Goal: Communication & Community: Answer question/provide support

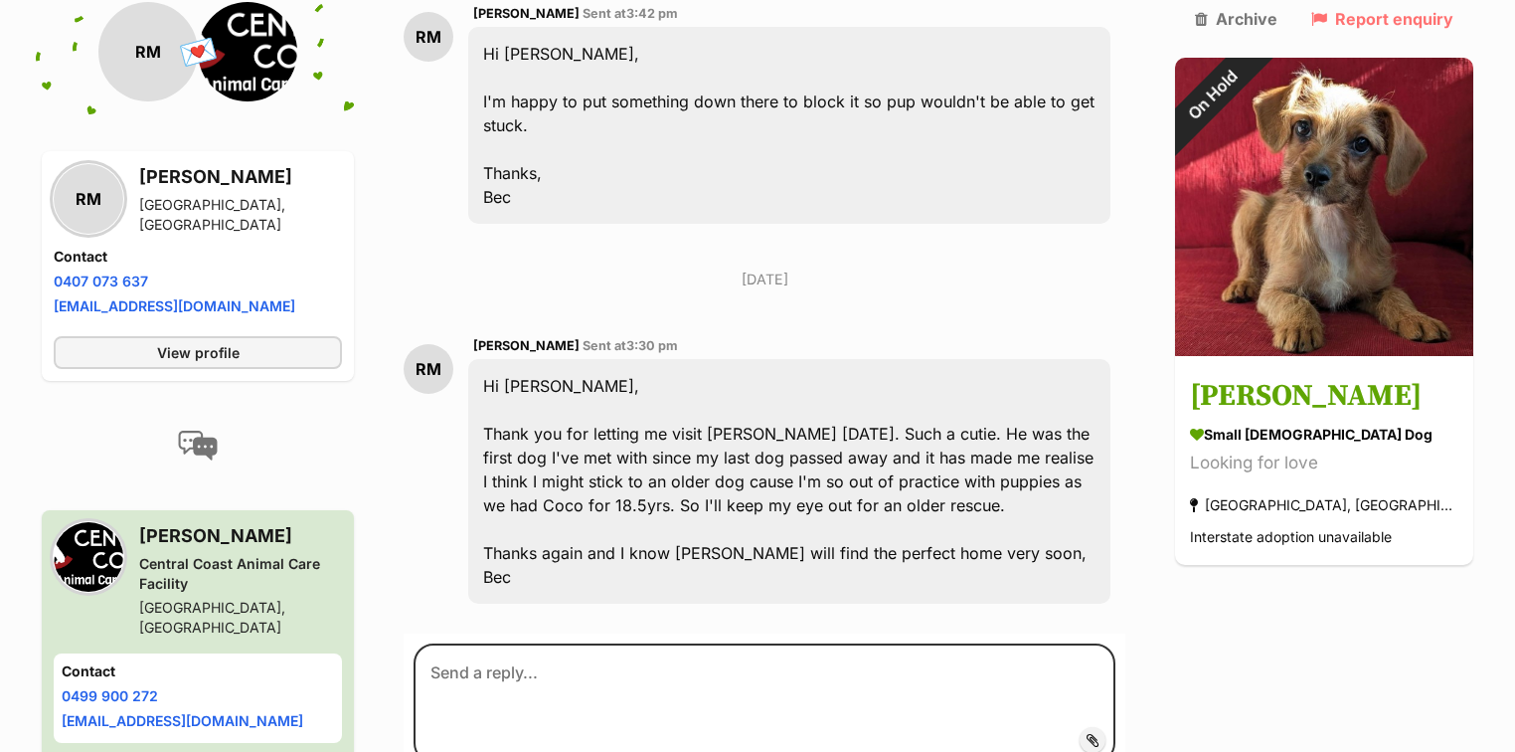
scroll to position [3202, 0]
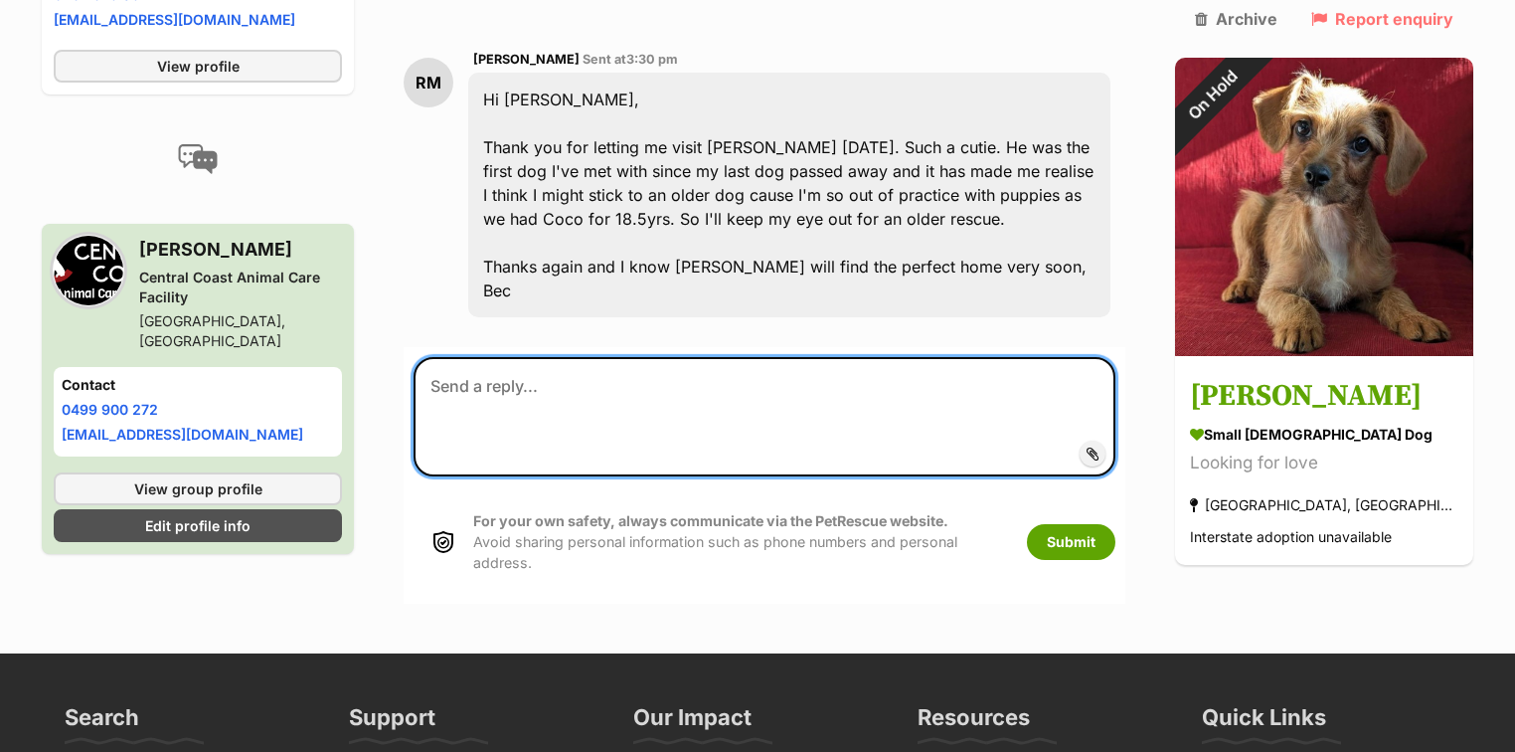
click at [528, 357] on textarea at bounding box center [765, 416] width 702 height 119
click at [761, 357] on textarea "Thank you Bec We fully understand your thoughts, I certainly could not do a pup…" at bounding box center [765, 416] width 702 height 119
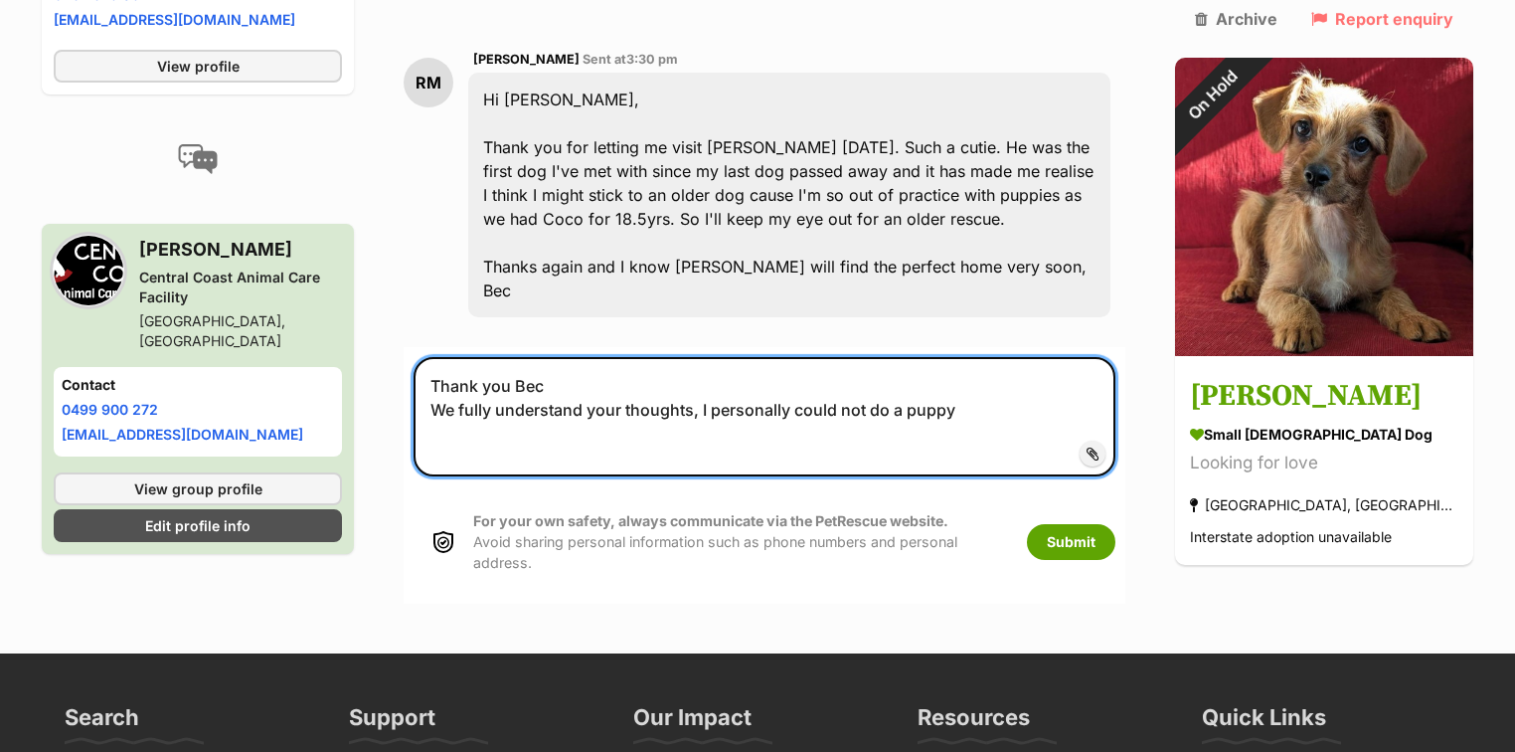
click at [982, 357] on textarea "Thank you Bec We fully understand your thoughts, I personally could not do a pu…" at bounding box center [765, 416] width 702 height 119
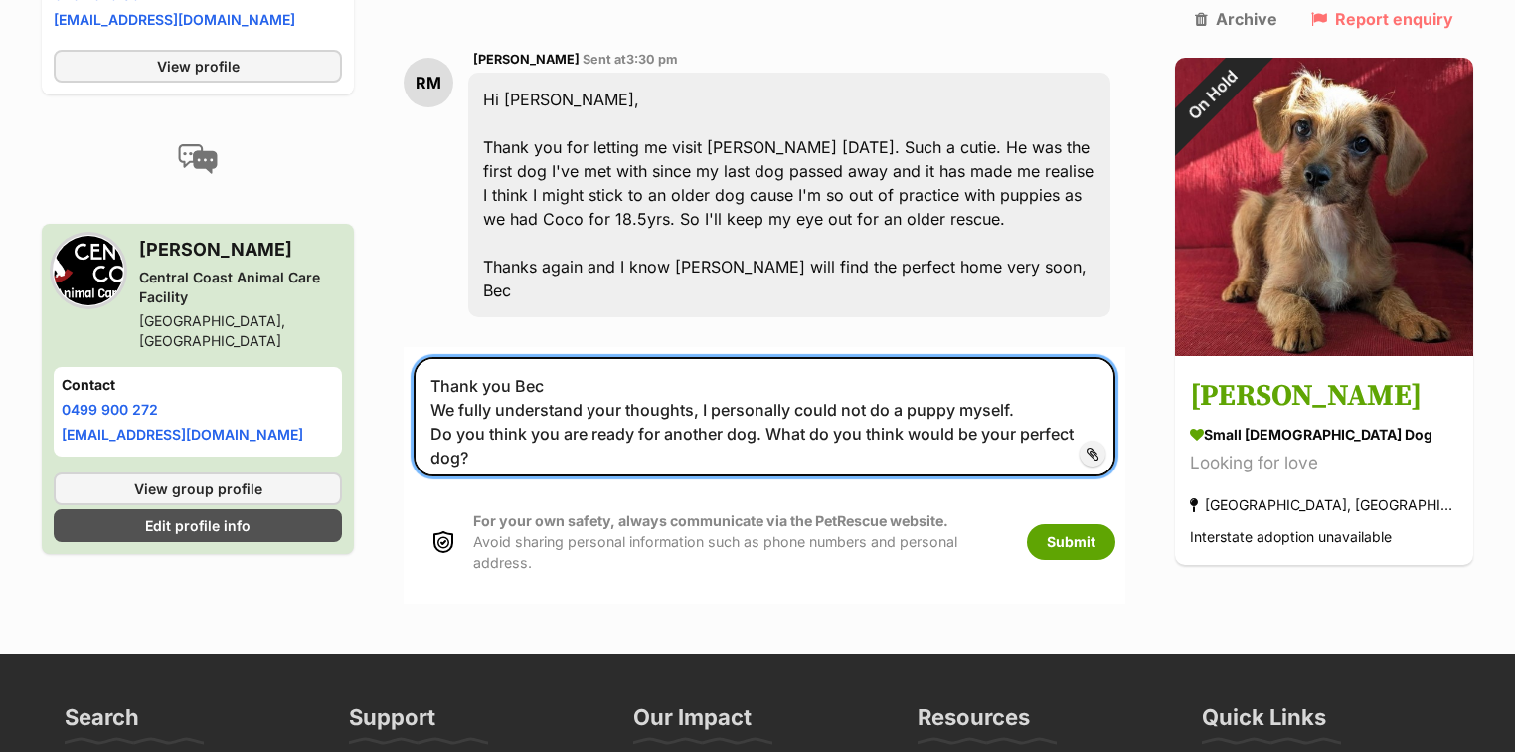
drag, startPoint x: 772, startPoint y: 357, endPoint x: 792, endPoint y: 378, distance: 29.5
click at [776, 366] on textarea "Thank you Bec We fully understand your thoughts, I personally could not do a pu…" at bounding box center [765, 416] width 702 height 119
click at [1116, 357] on textarea "Thank you Bec We fully understand your thoughts, I personally could not do a pu…" at bounding box center [765, 416] width 702 height 119
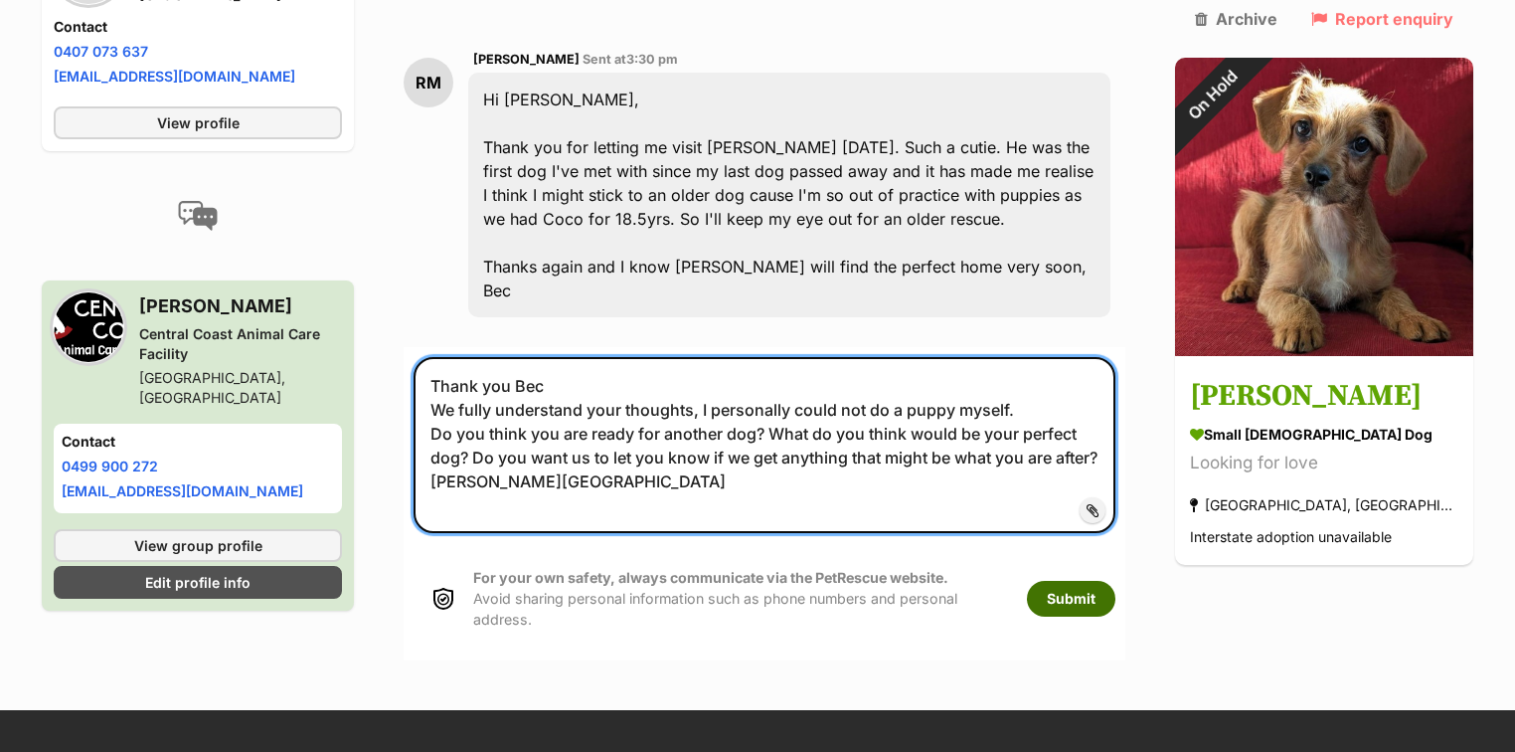
type textarea "Thank you Bec We fully understand your thoughts, I personally could not do a pu…"
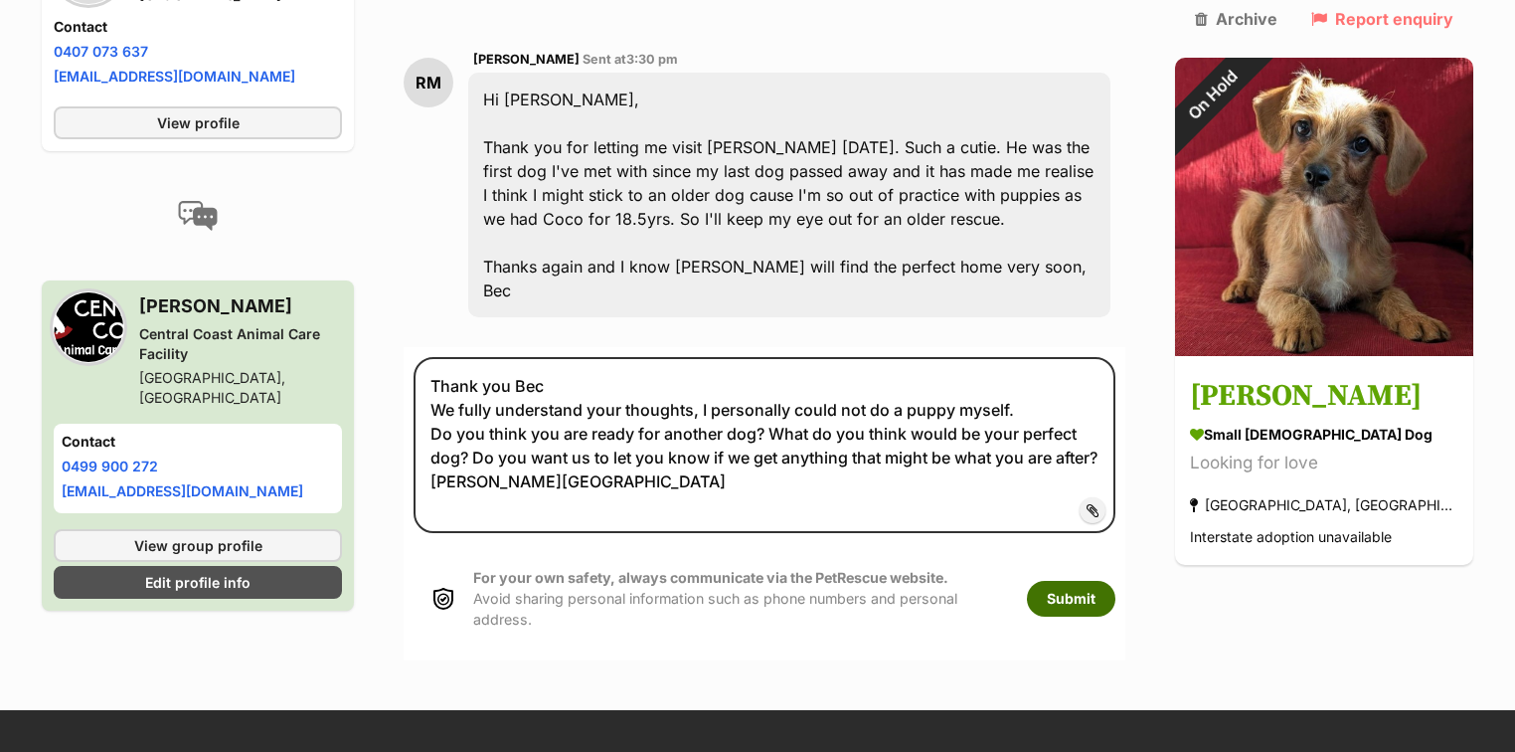
click at [1116, 581] on button "Submit" at bounding box center [1071, 599] width 88 height 36
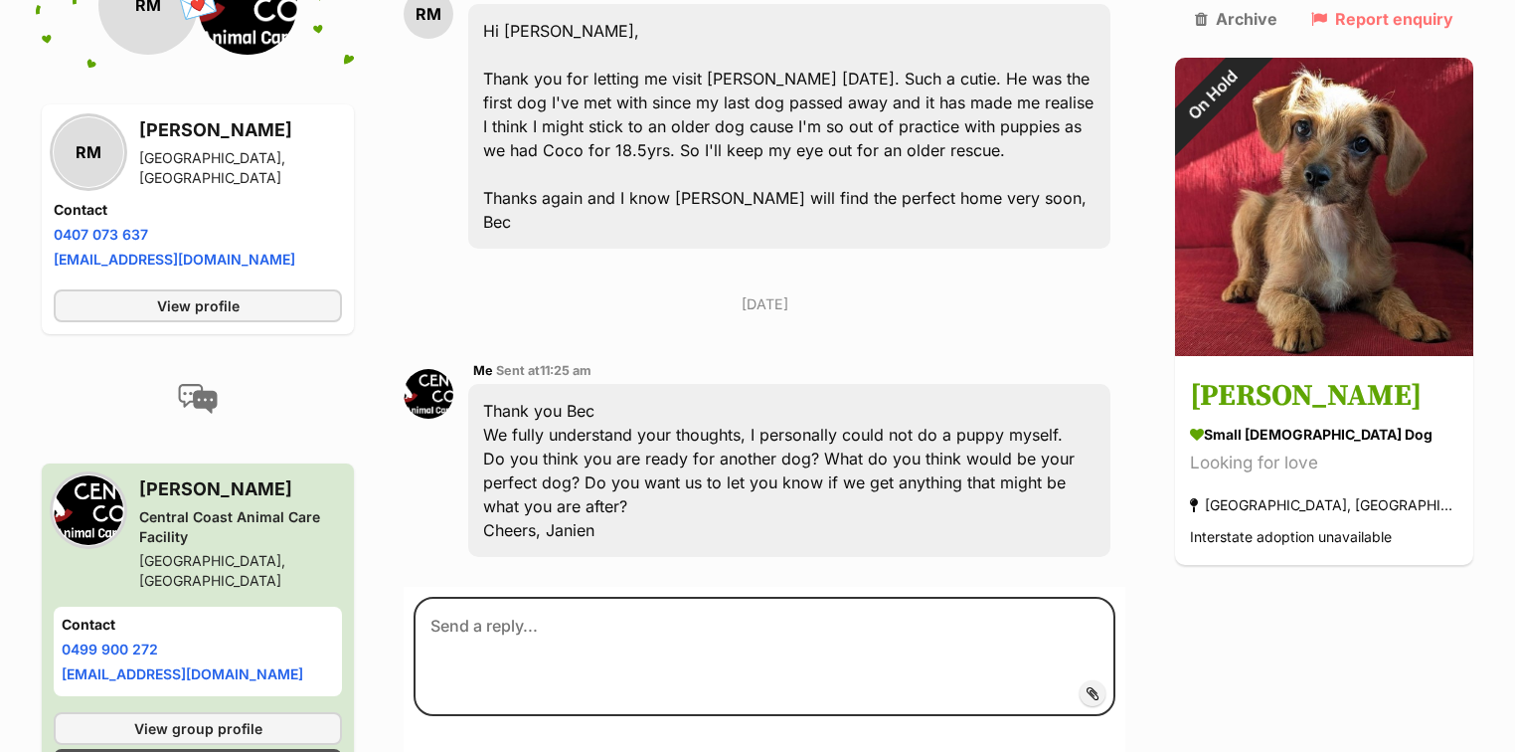
scroll to position [3275, 0]
